Goal: Information Seeking & Learning: Learn about a topic

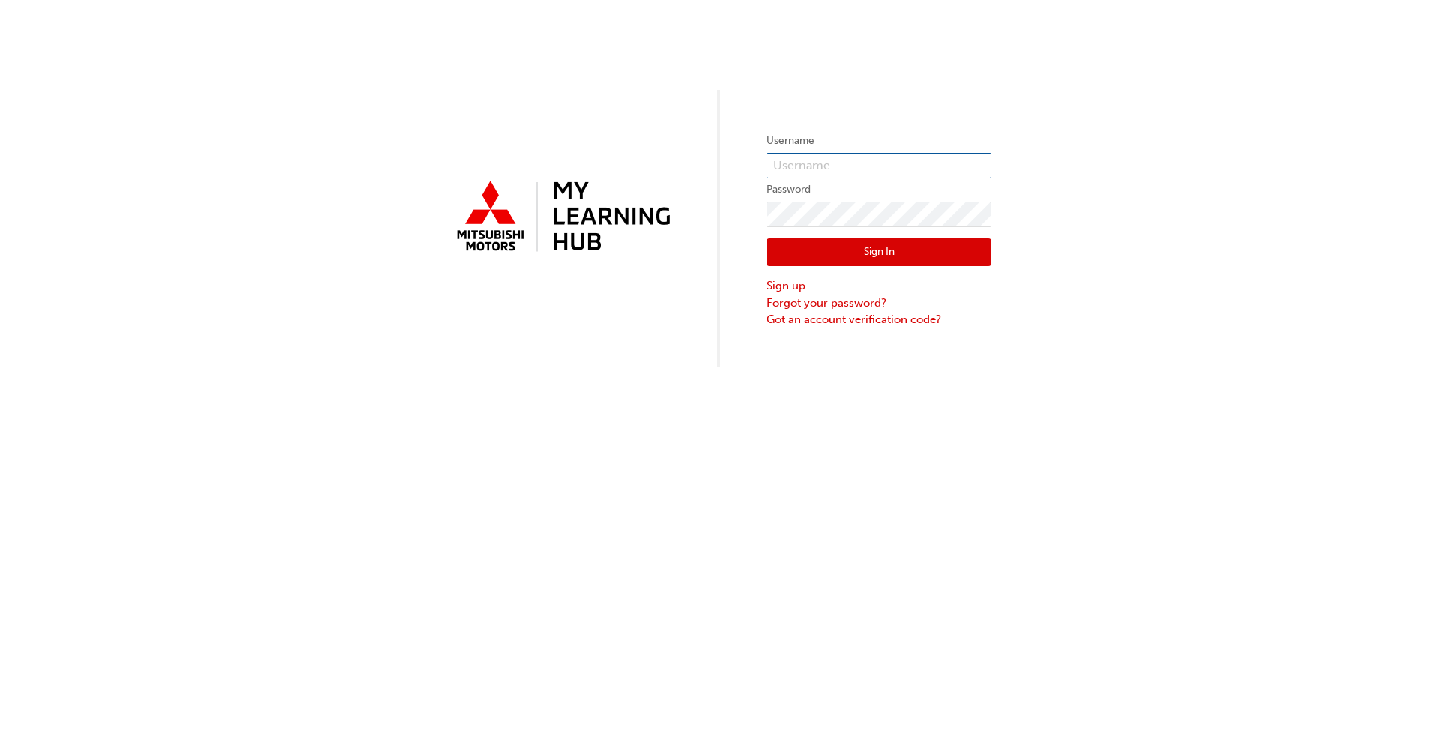
type input "0007086398"
click at [749, 256] on button "Sign In" at bounding box center [878, 252] width 225 height 28
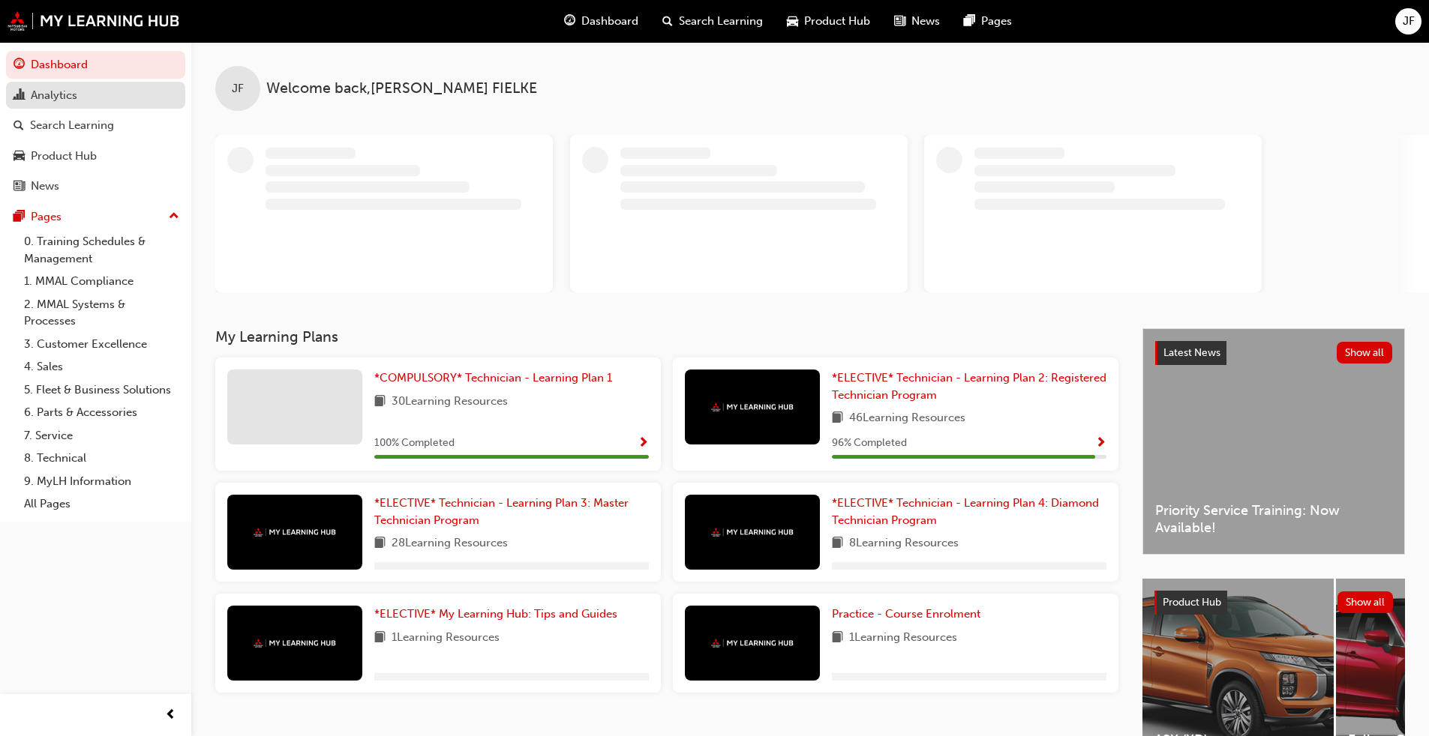
click at [67, 97] on div "Analytics" at bounding box center [54, 95] width 46 height 17
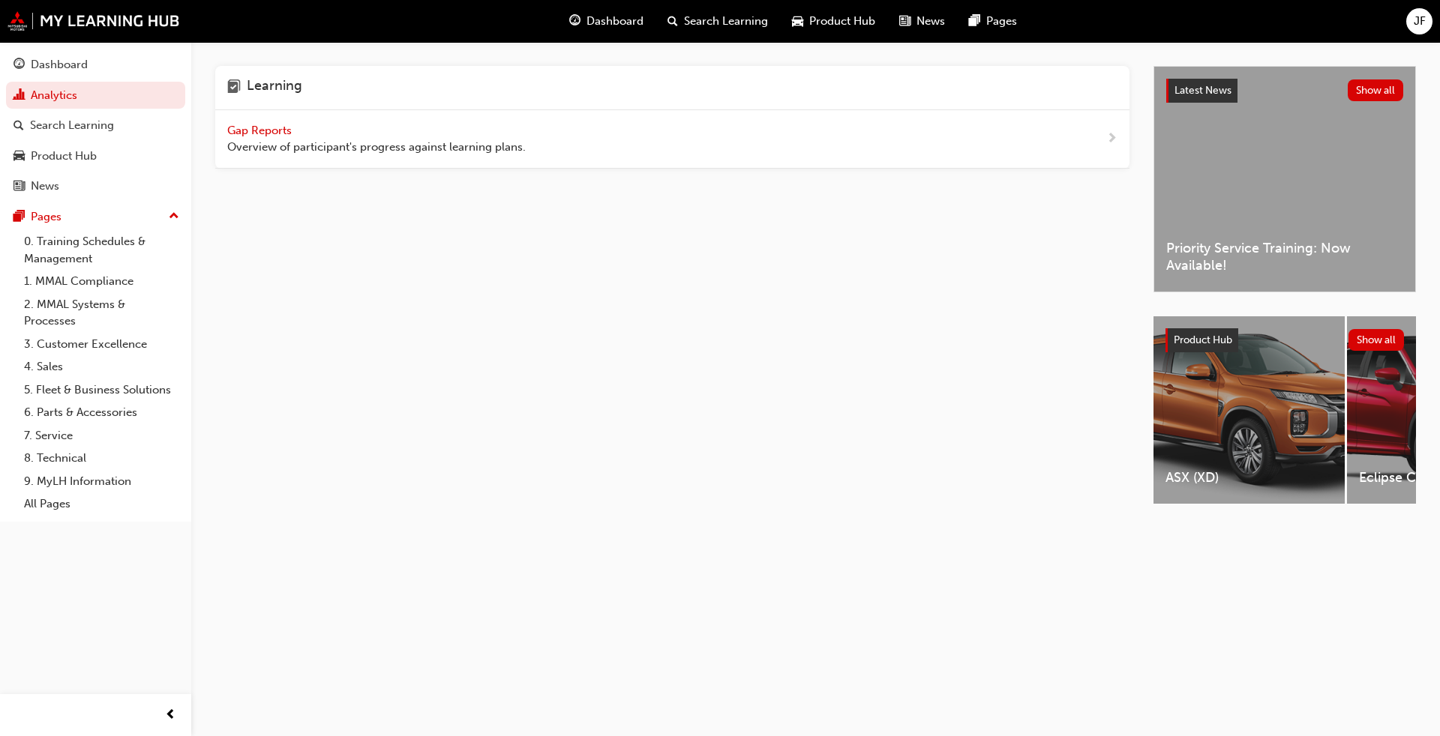
click at [272, 124] on span "Gap Reports" at bounding box center [260, 130] width 67 height 13
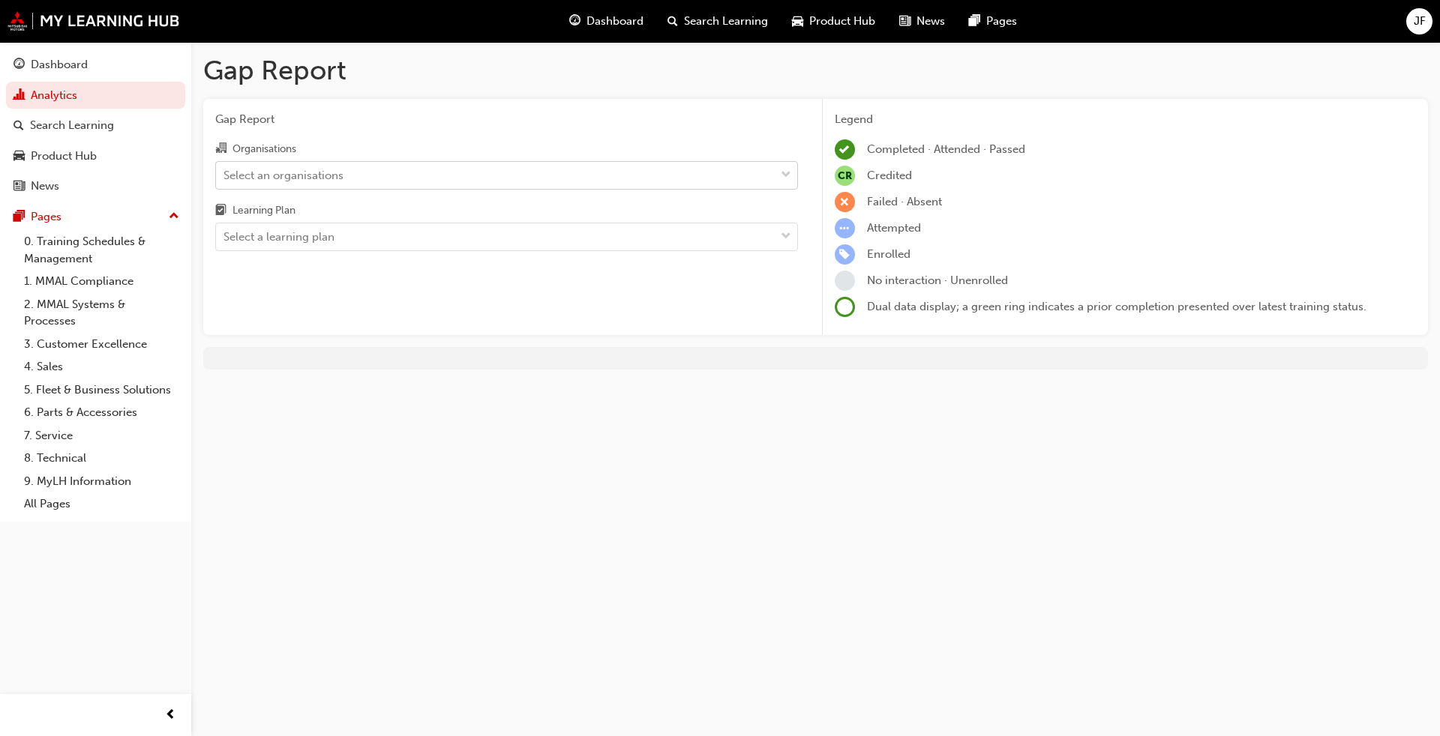
click at [350, 175] on div "Select an organisations" at bounding box center [495, 175] width 559 height 26
click at [225, 175] on input "Organisations Select an organisations" at bounding box center [223, 174] width 1 height 13
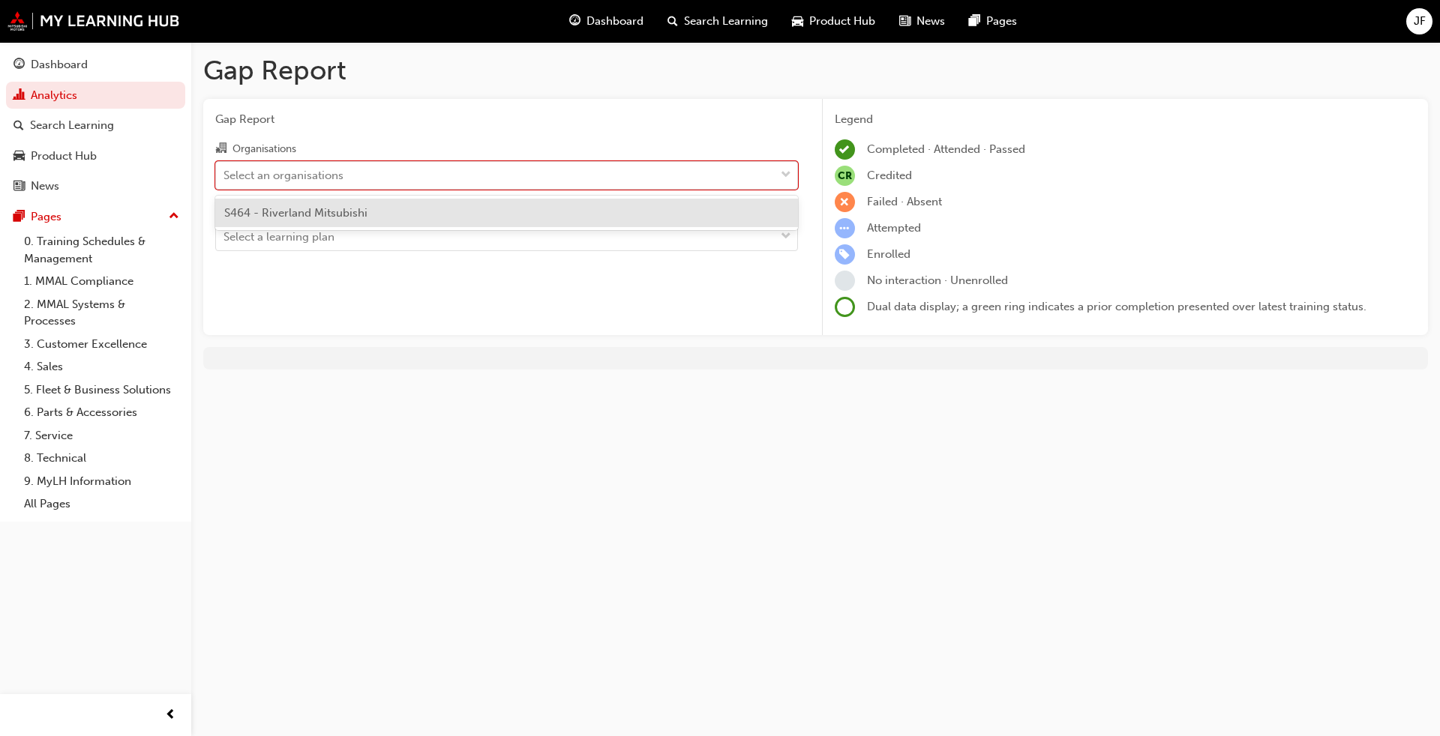
click at [329, 210] on span "S464 - Riverland Mitsubishi" at bounding box center [295, 212] width 143 height 13
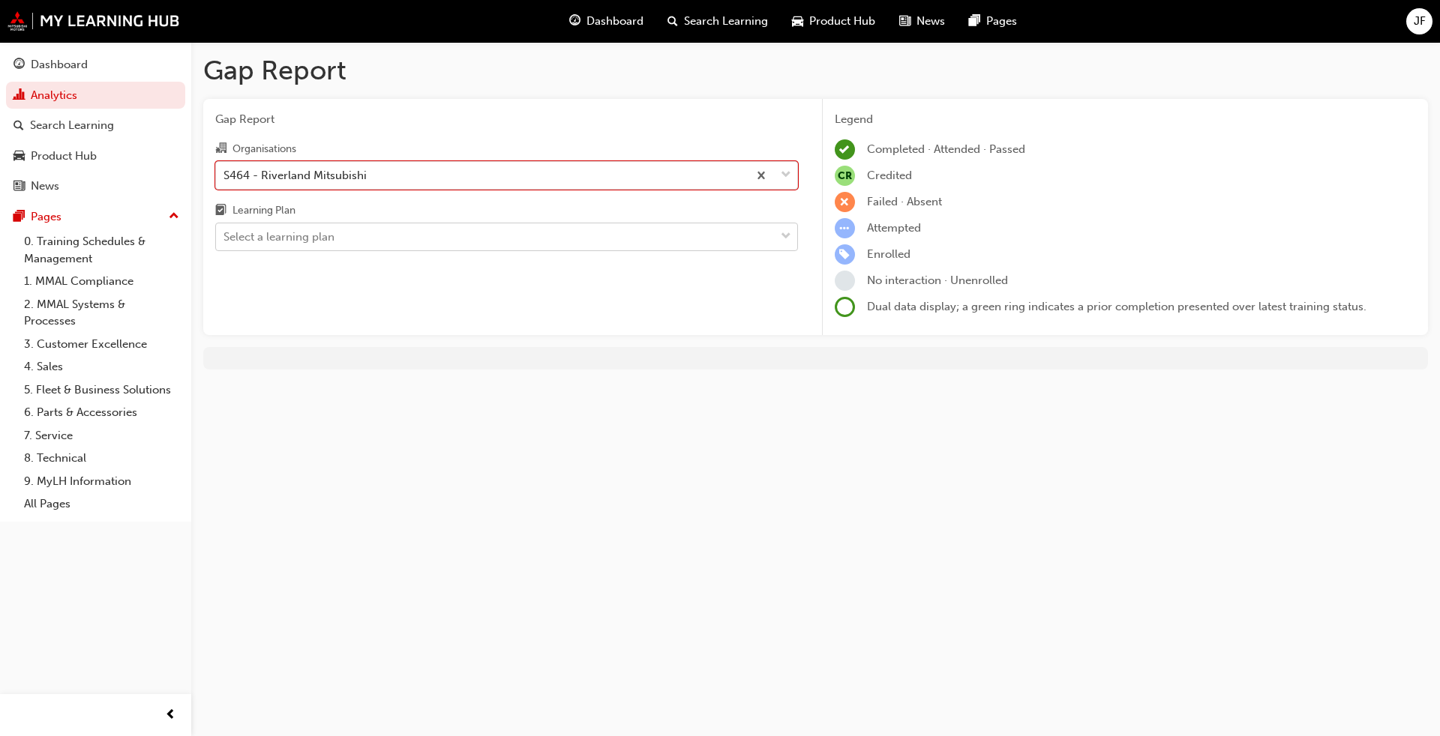
click at [315, 243] on div "Select a learning plan" at bounding box center [278, 237] width 111 height 17
click at [225, 243] on input "Learning Plan Select a learning plan" at bounding box center [223, 236] width 1 height 13
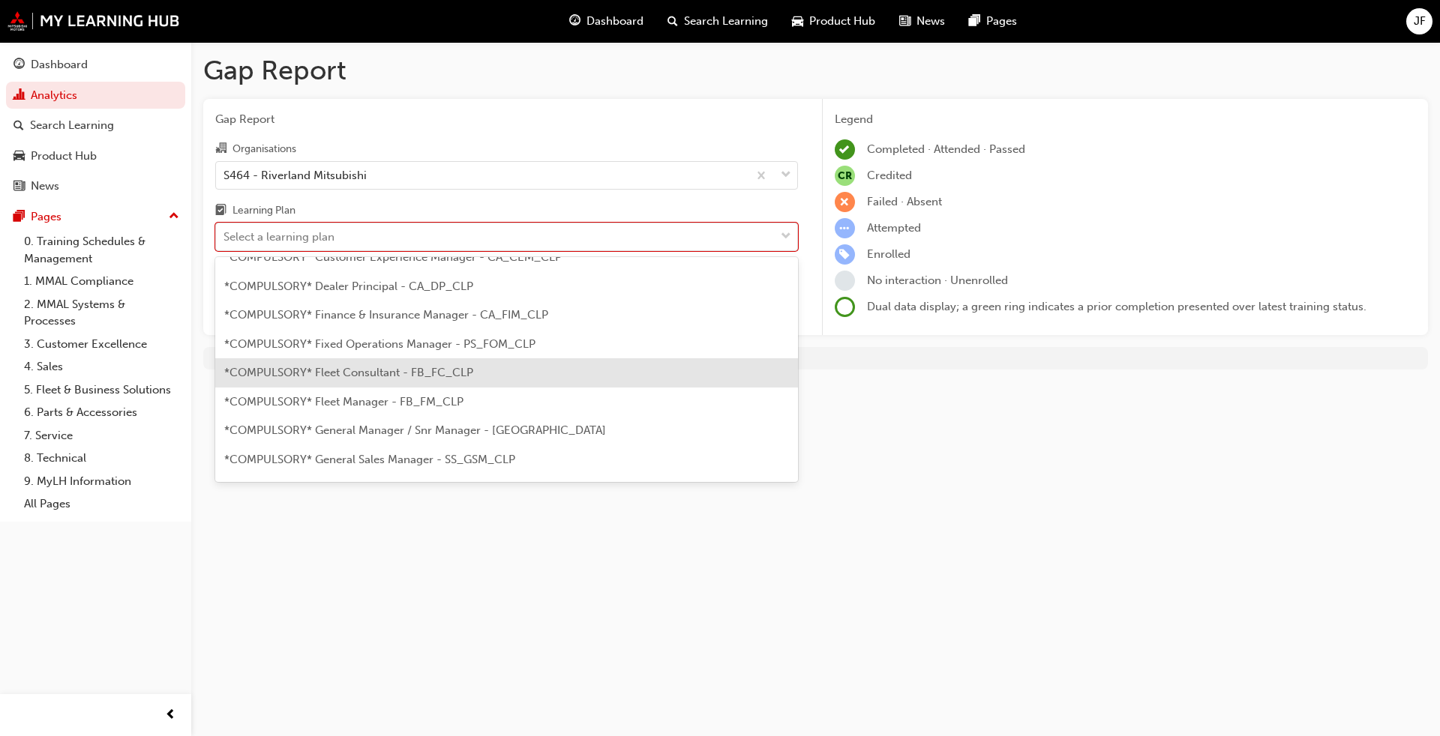
scroll to position [150, 0]
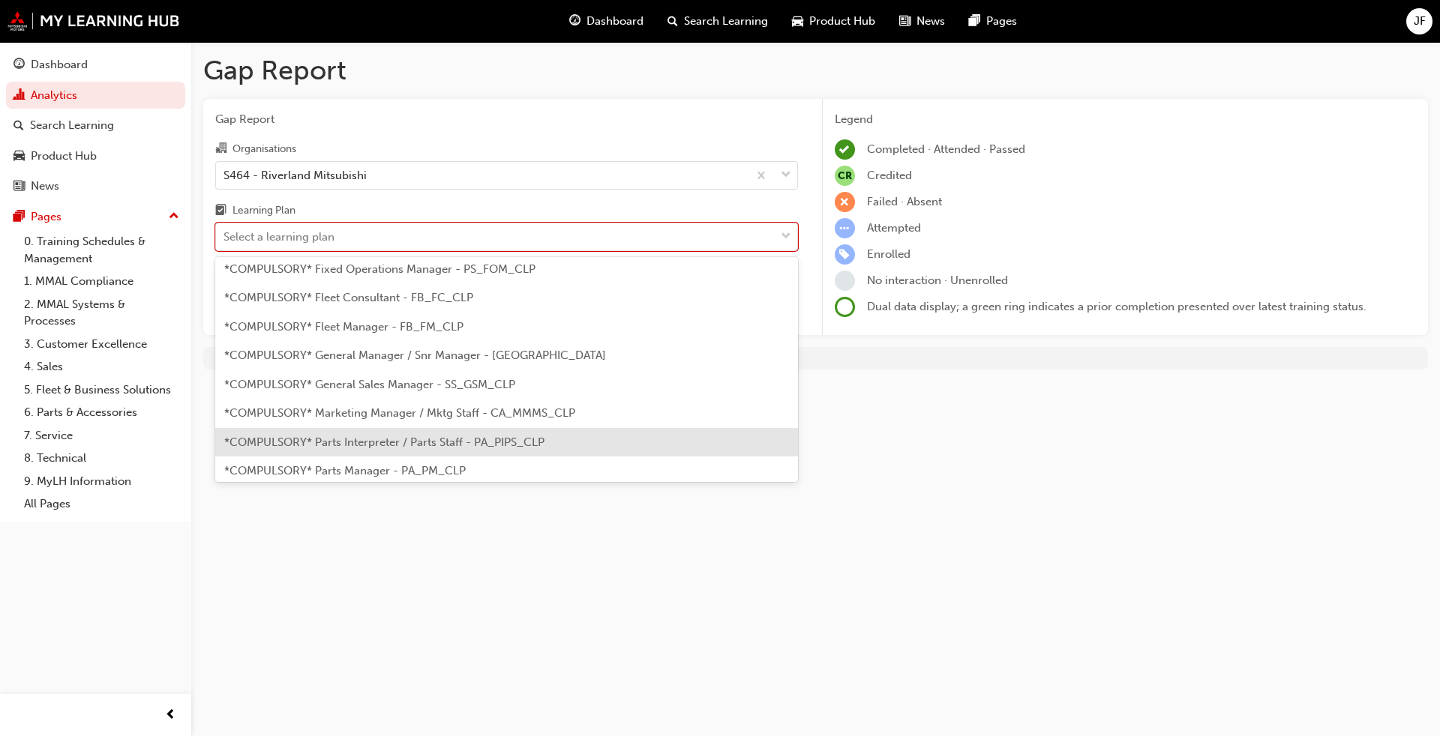
click at [406, 445] on span "*COMPULSORY* Parts Interpreter / Parts Staff - PA_PIPS_CLP" at bounding box center [384, 442] width 320 height 13
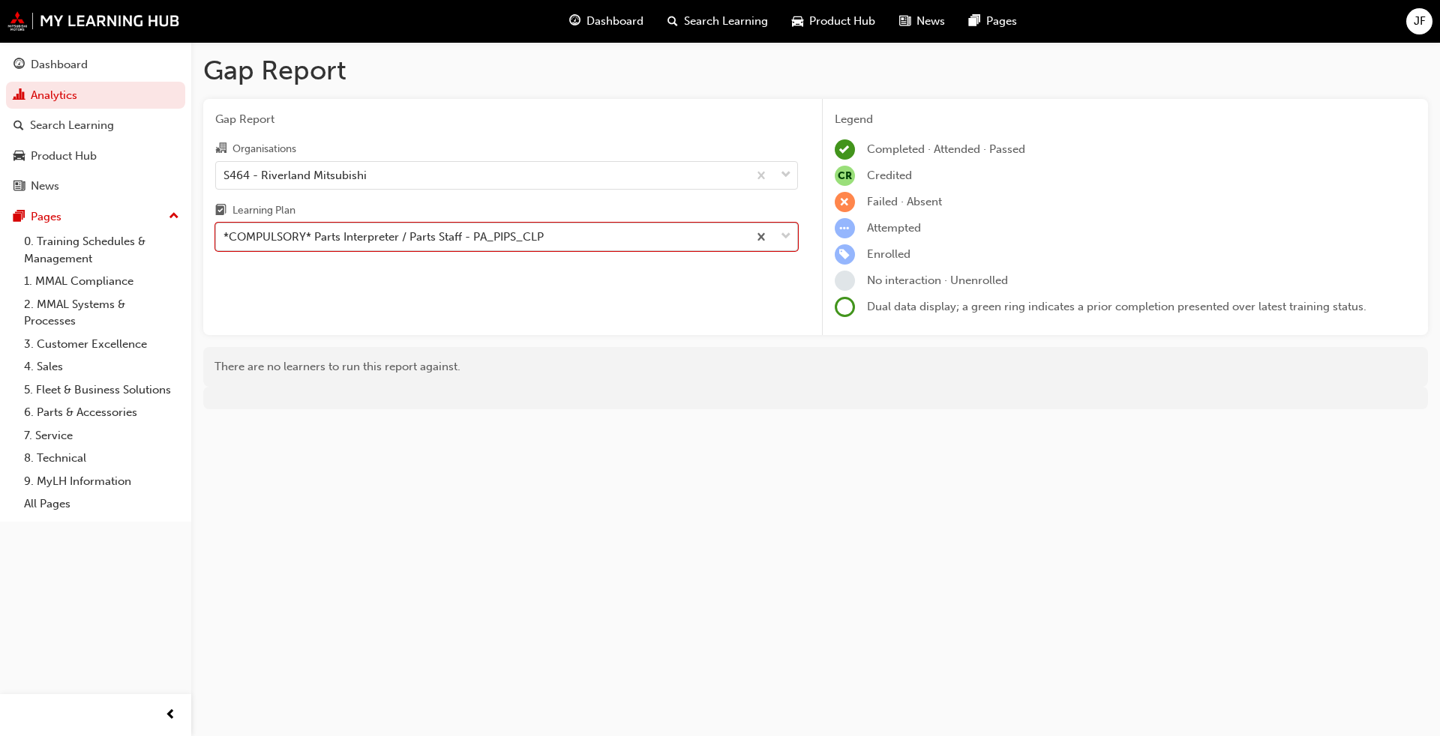
click at [421, 241] on div "*COMPULSORY* Parts Interpreter / Parts Staff - PA_PIPS_CLP" at bounding box center [383, 237] width 320 height 17
click at [225, 241] on input "Learning Plan option *COMPULSORY* Parts Interpreter / Parts Staff - PA_PIPS_CLP…" at bounding box center [223, 236] width 1 height 13
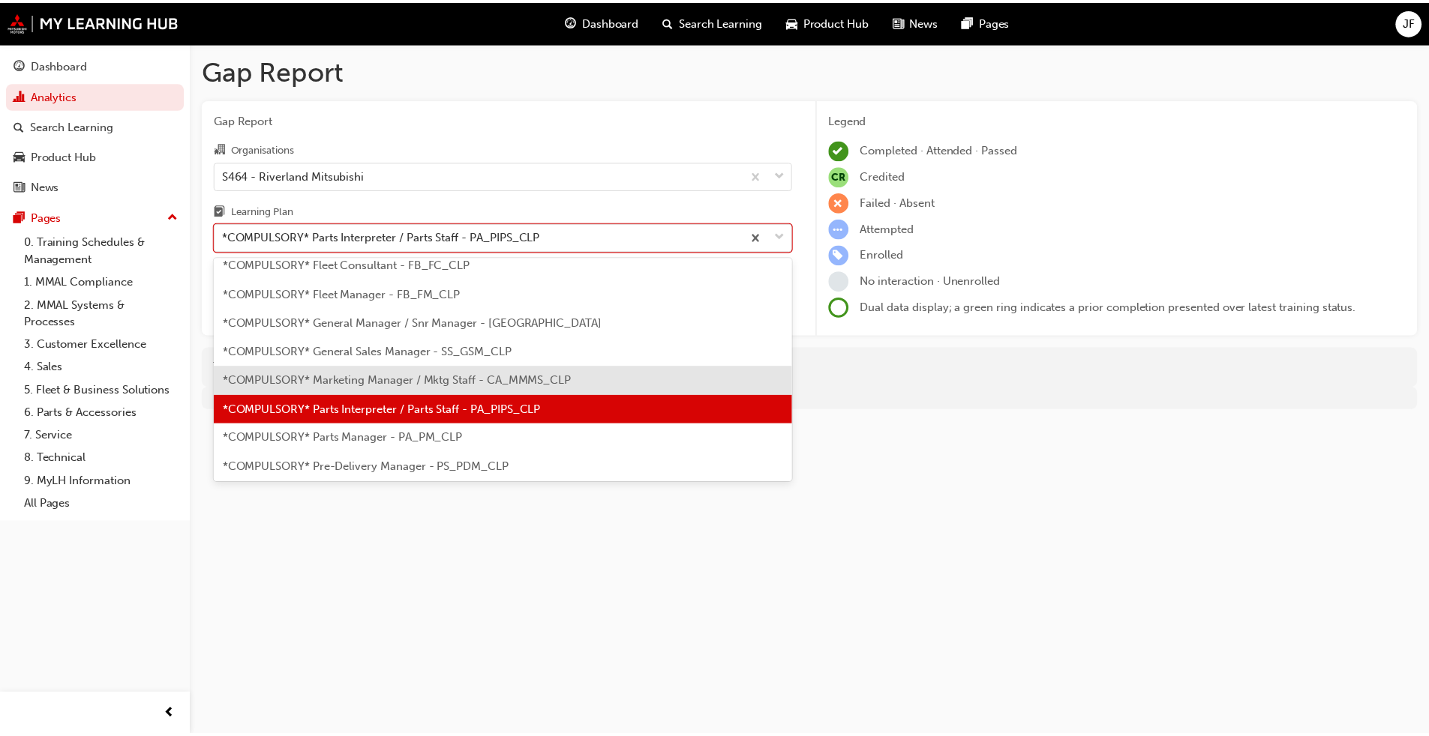
scroll to position [210, 0]
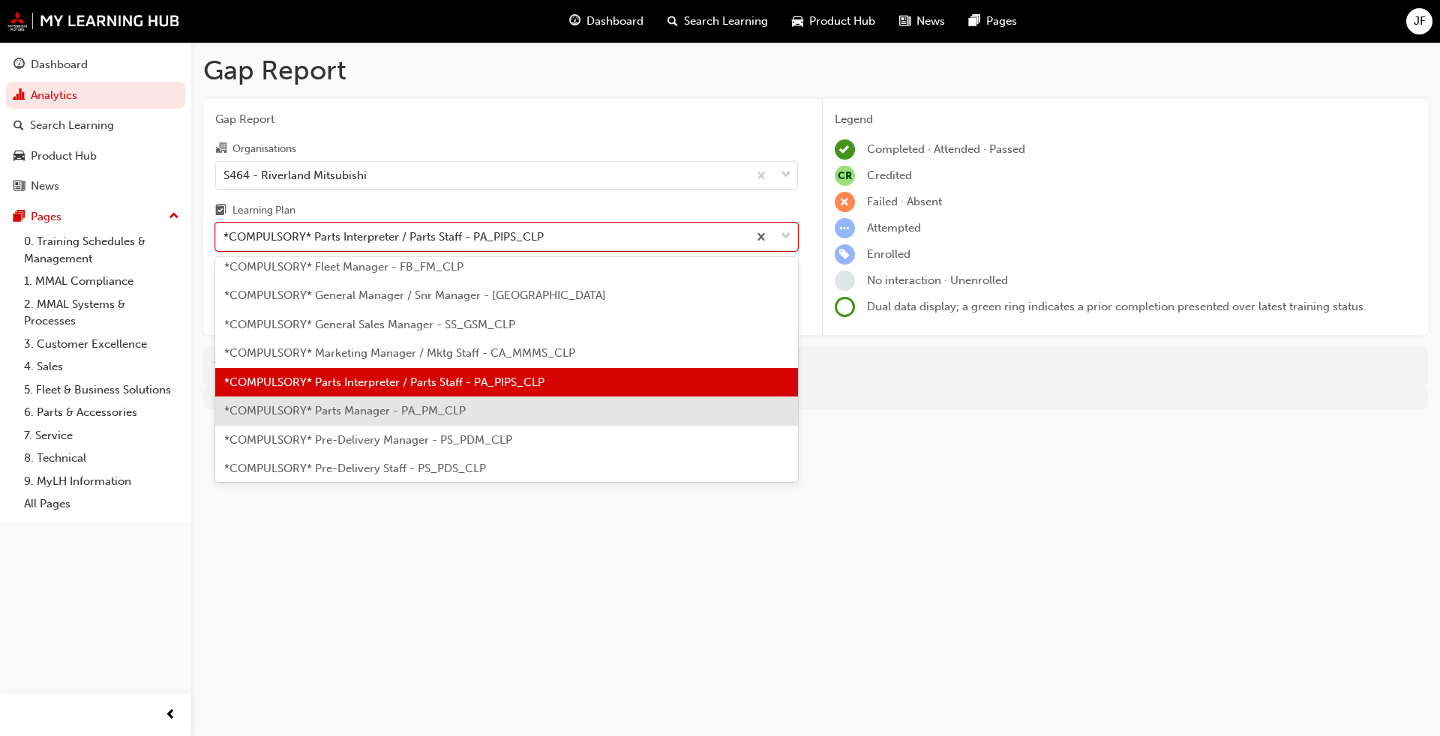
click at [396, 415] on span "*COMPULSORY* Parts Manager - PA_PM_CLP" at bounding box center [344, 410] width 241 height 13
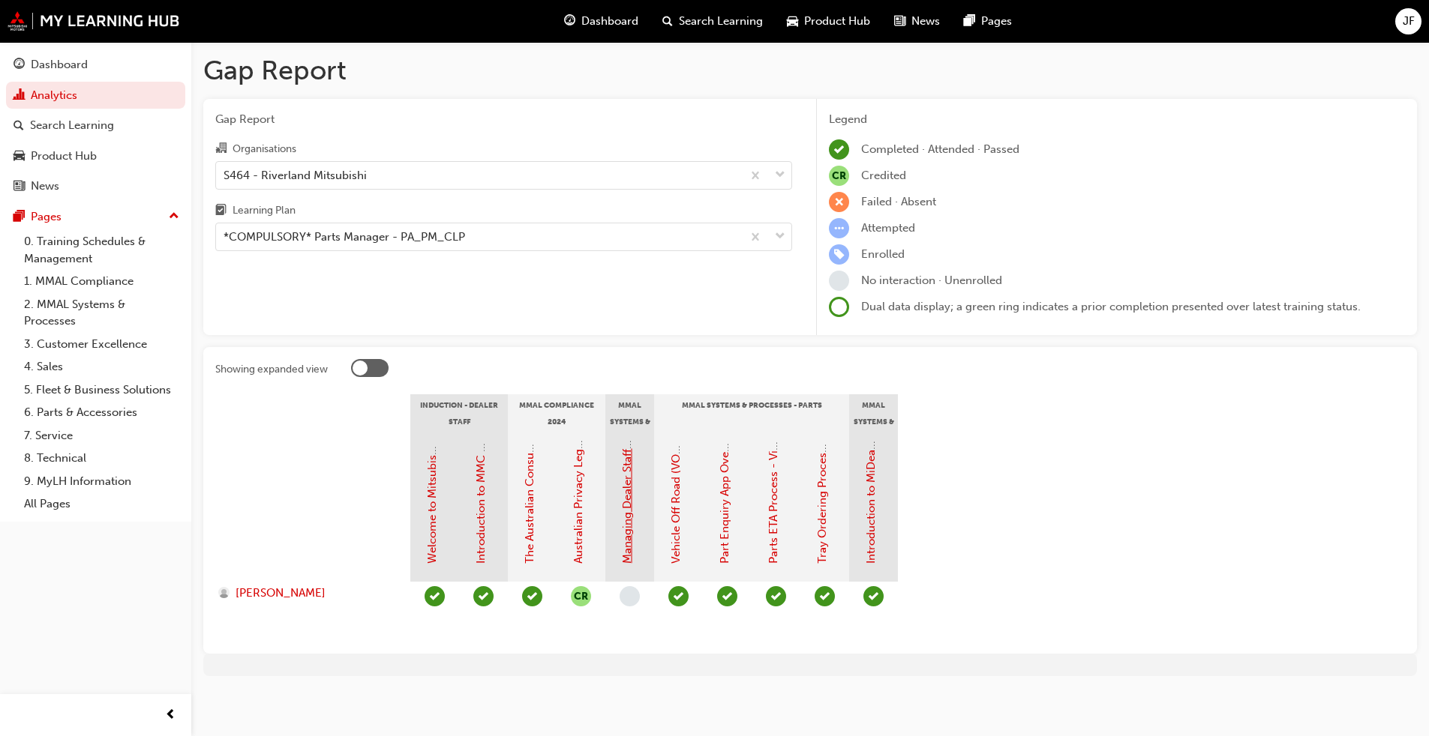
click at [625, 494] on link "Managing Dealer Staff SAP Records" at bounding box center [626, 472] width 13 height 183
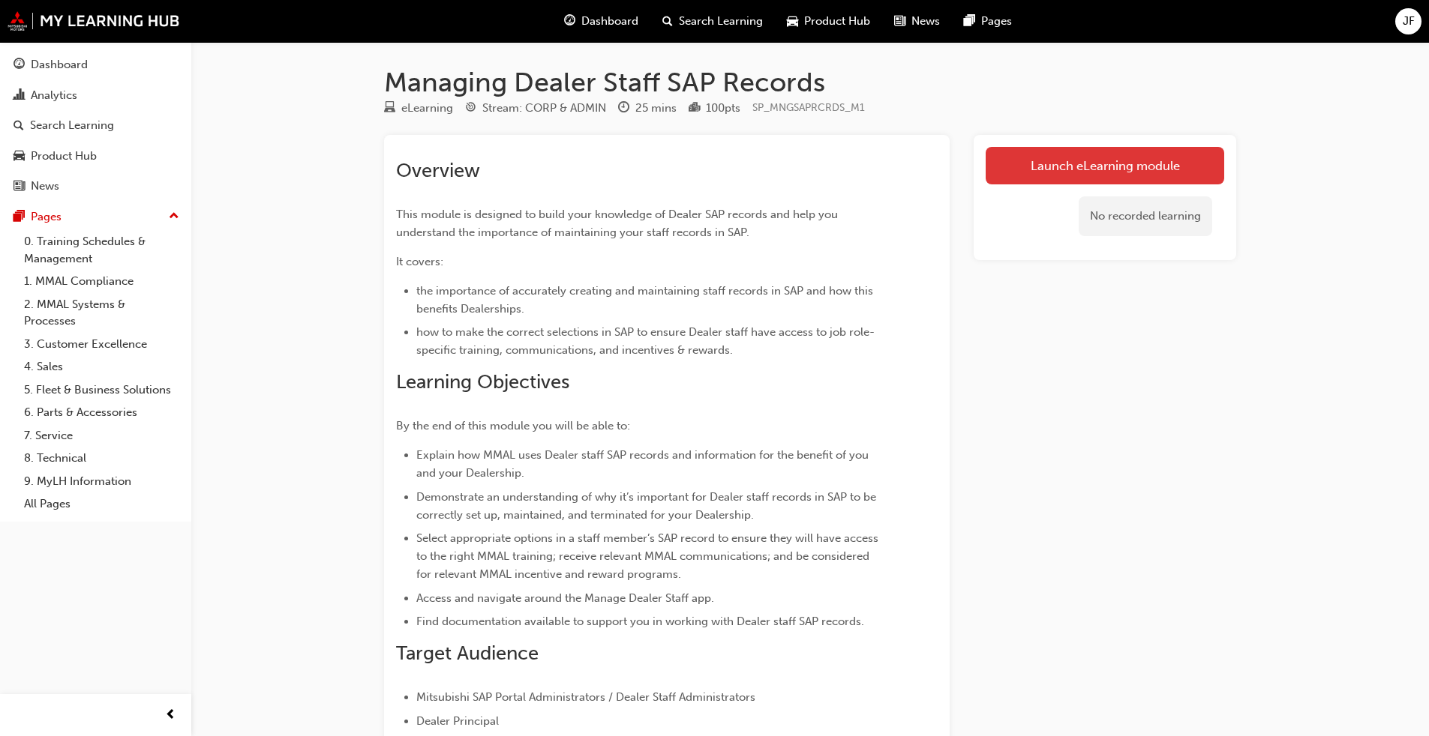
click at [749, 165] on link "Launch eLearning module" at bounding box center [1104, 165] width 238 height 37
